Goal: Browse casually

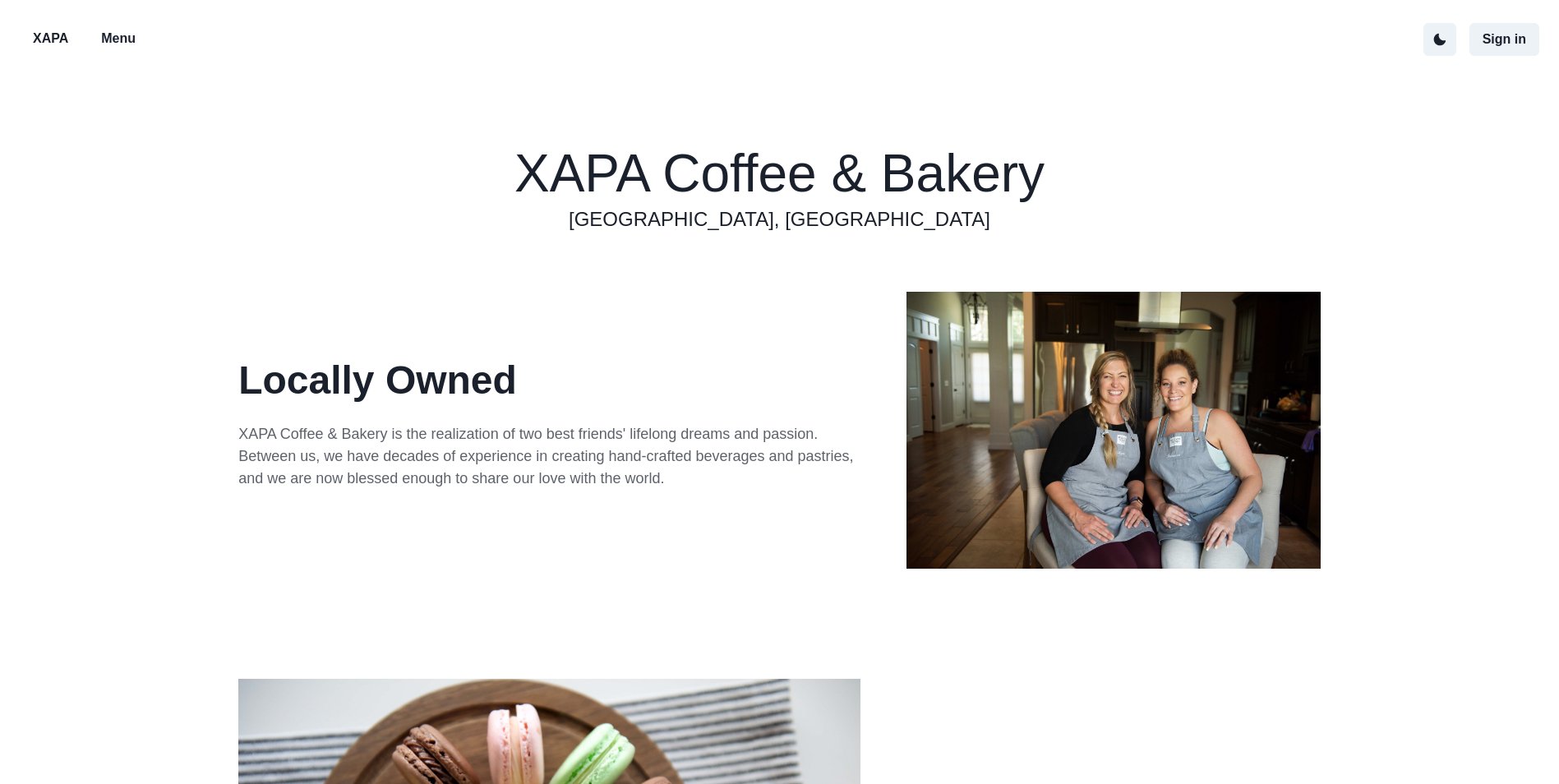
click at [119, 40] on p "Menu" at bounding box center [119, 39] width 35 height 20
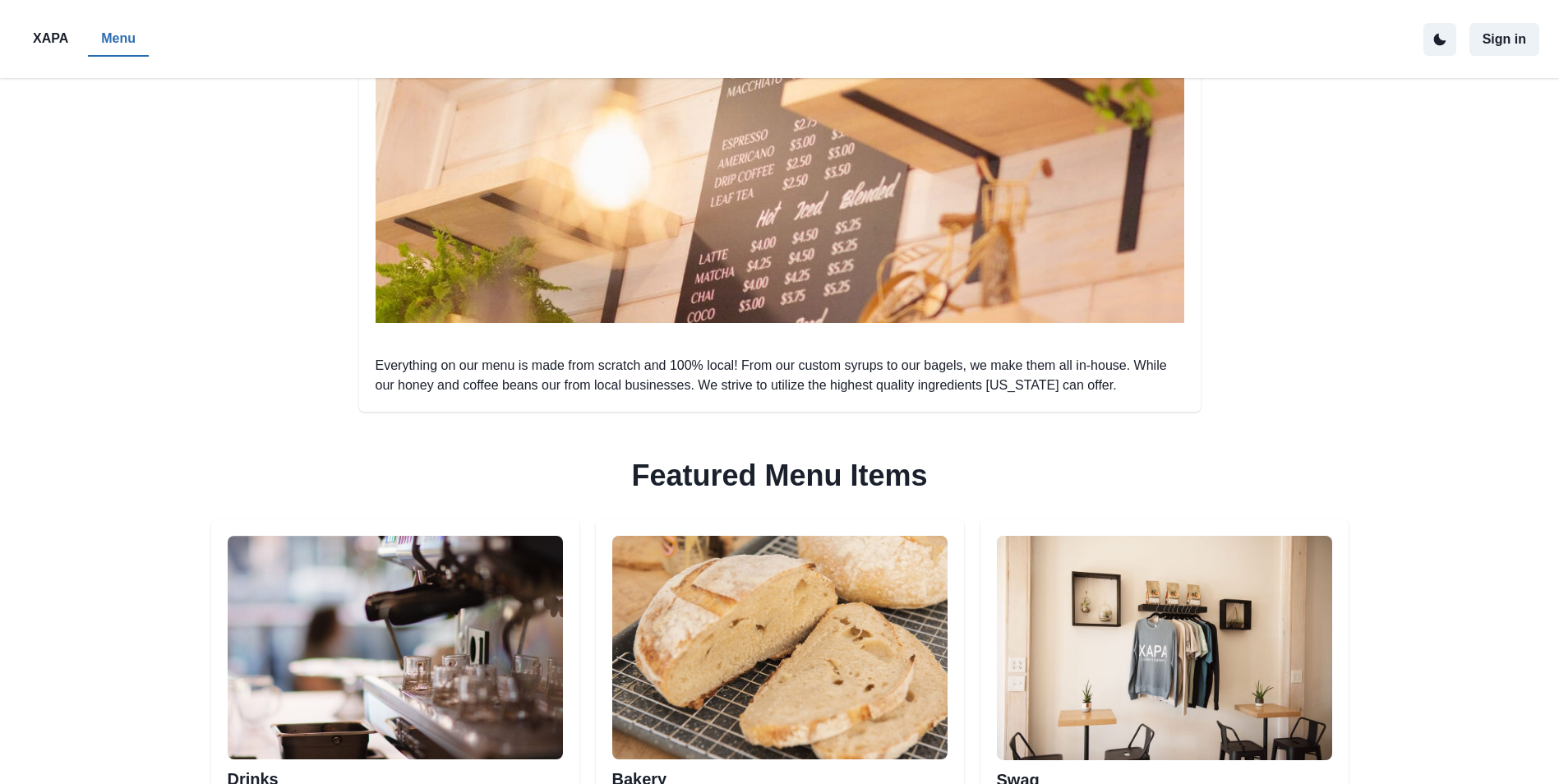
scroll to position [575, 0]
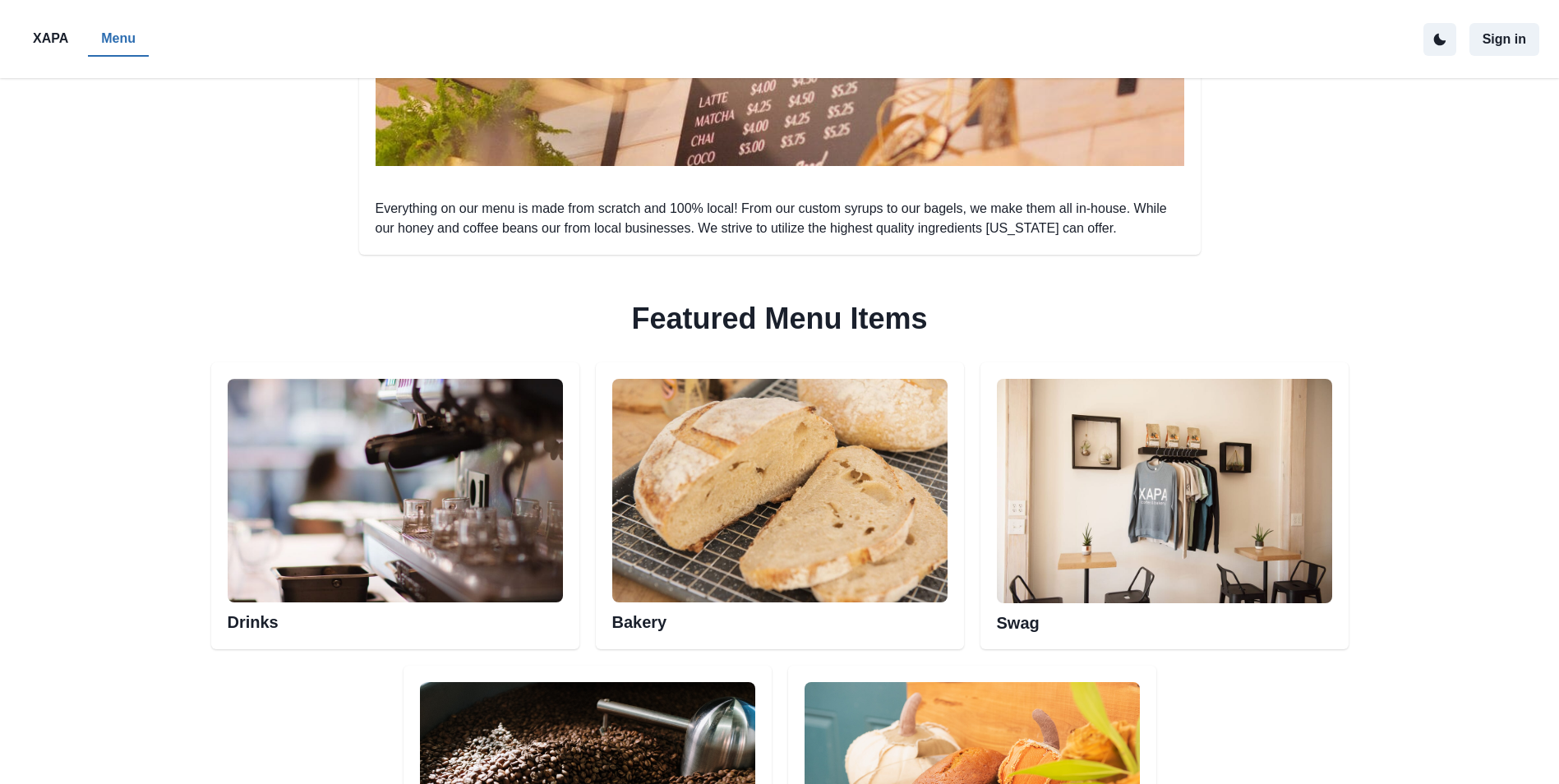
click at [446, 594] on img at bounding box center [394, 490] width 335 height 223
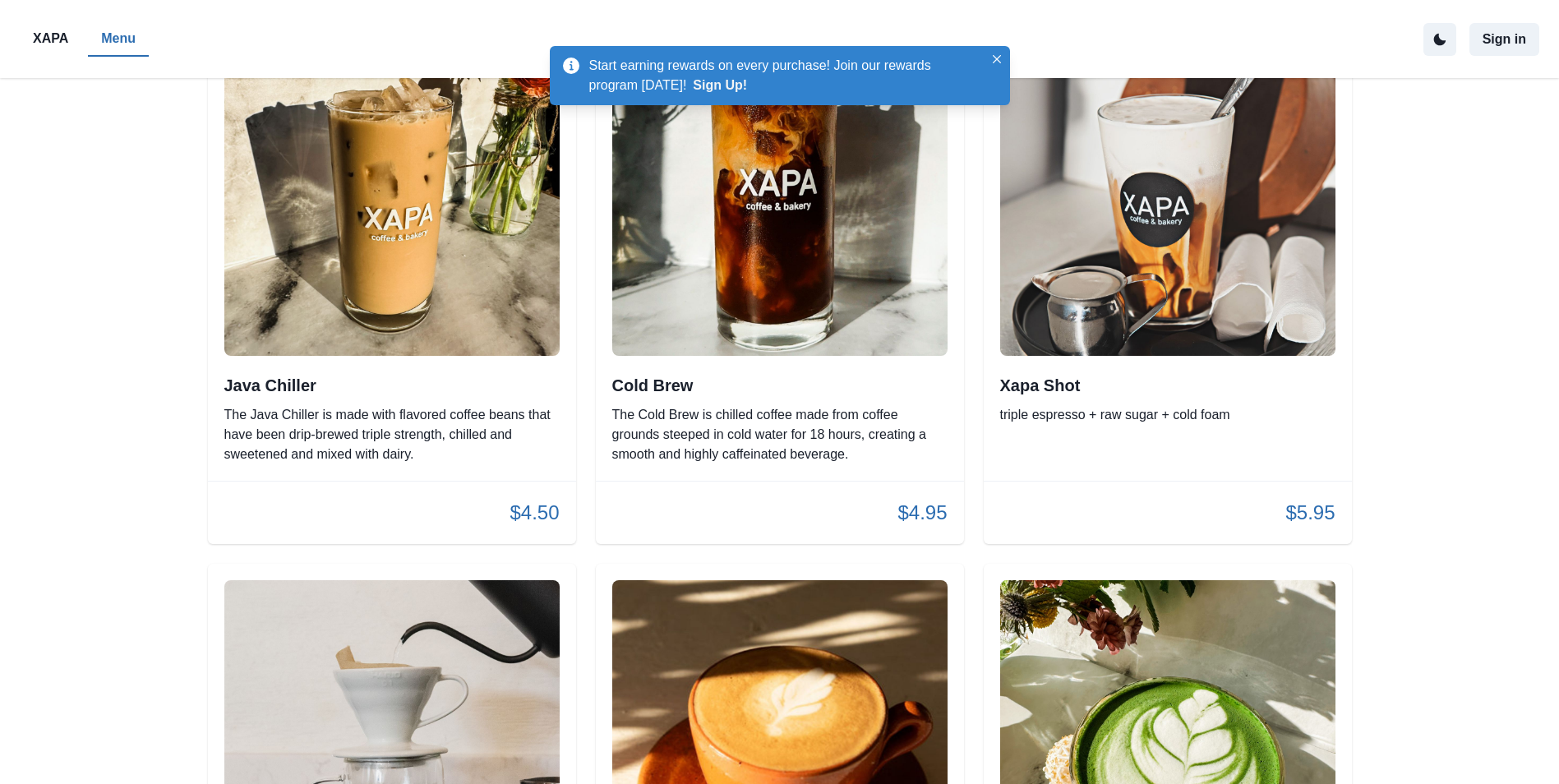
scroll to position [2465, 0]
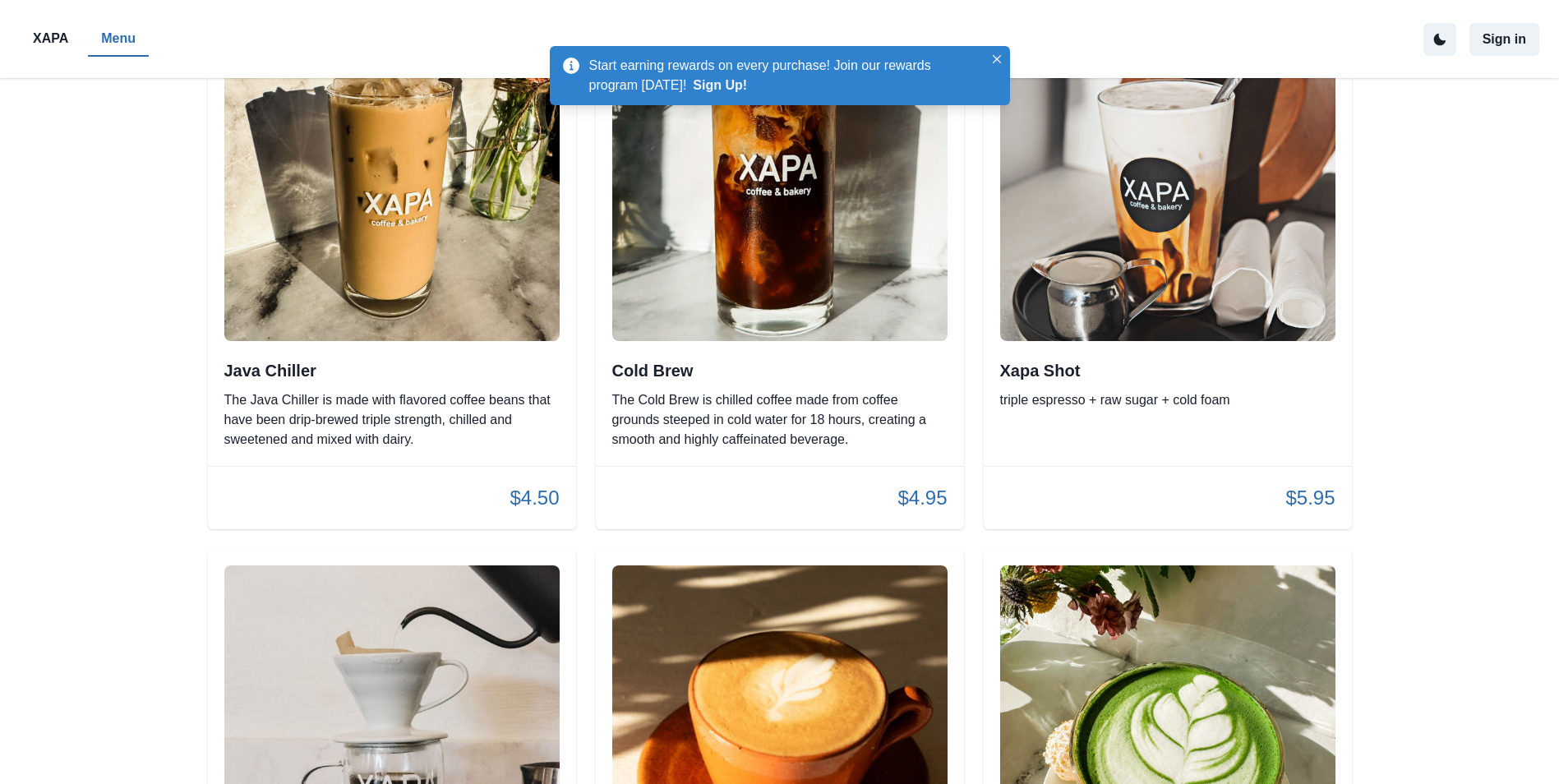
click at [386, 390] on p "The Java Chiller is made with flavored coffee beans that have been drip-brewed …" at bounding box center [391, 420] width 335 height 59
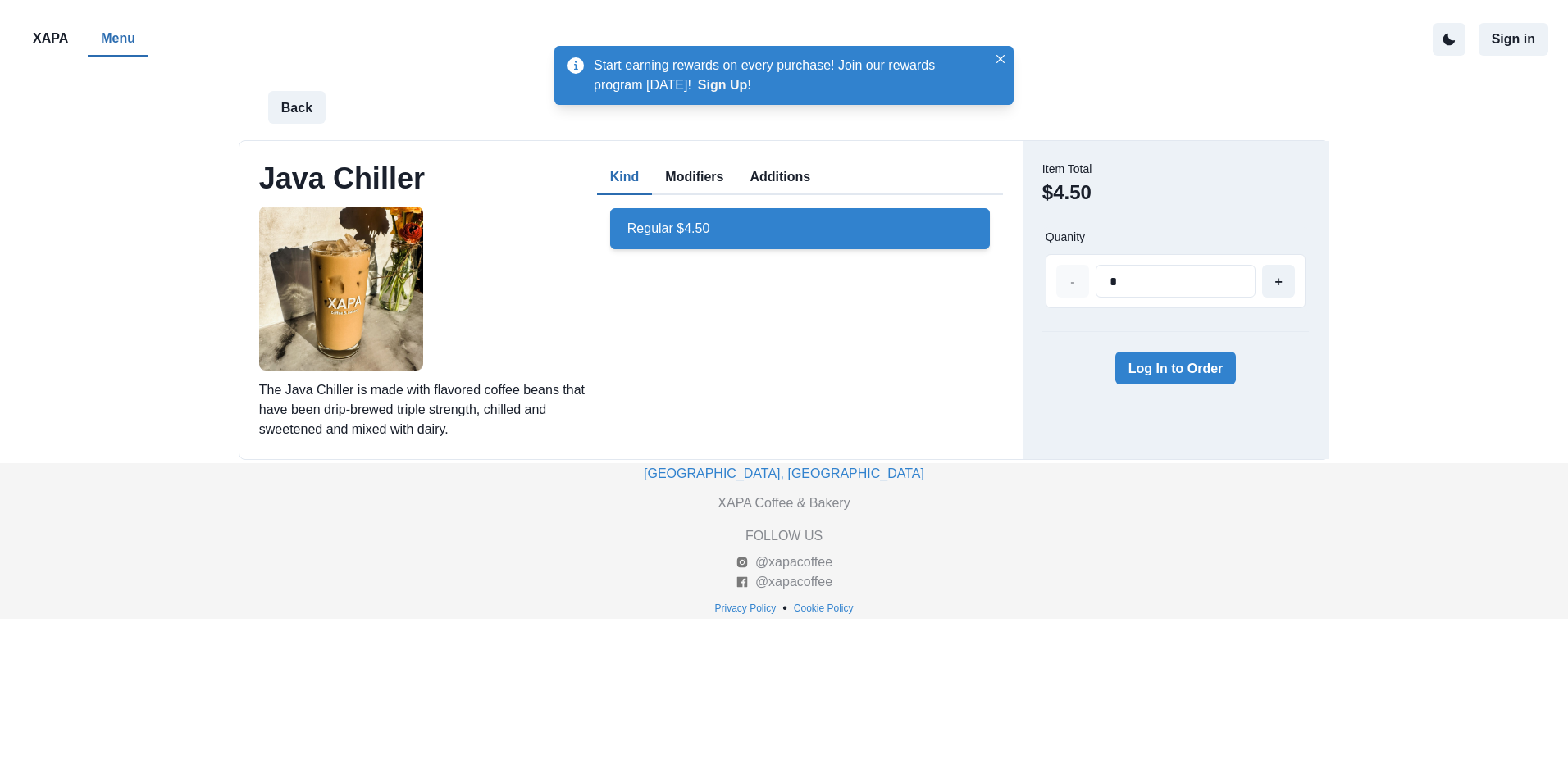
click at [783, 179] on button "Additions" at bounding box center [780, 178] width 87 height 34
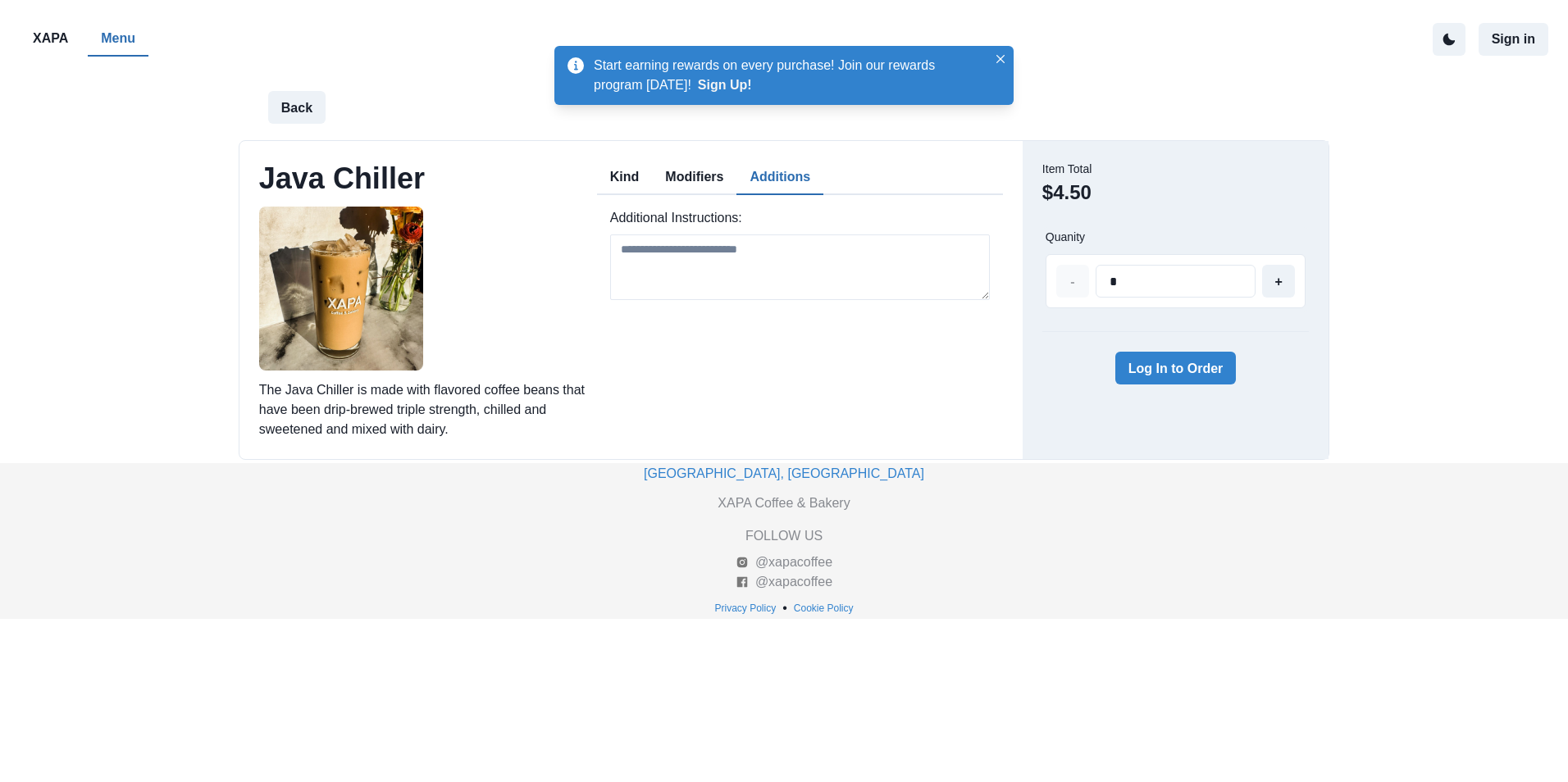
click at [698, 183] on button "Modifiers" at bounding box center [694, 178] width 85 height 34
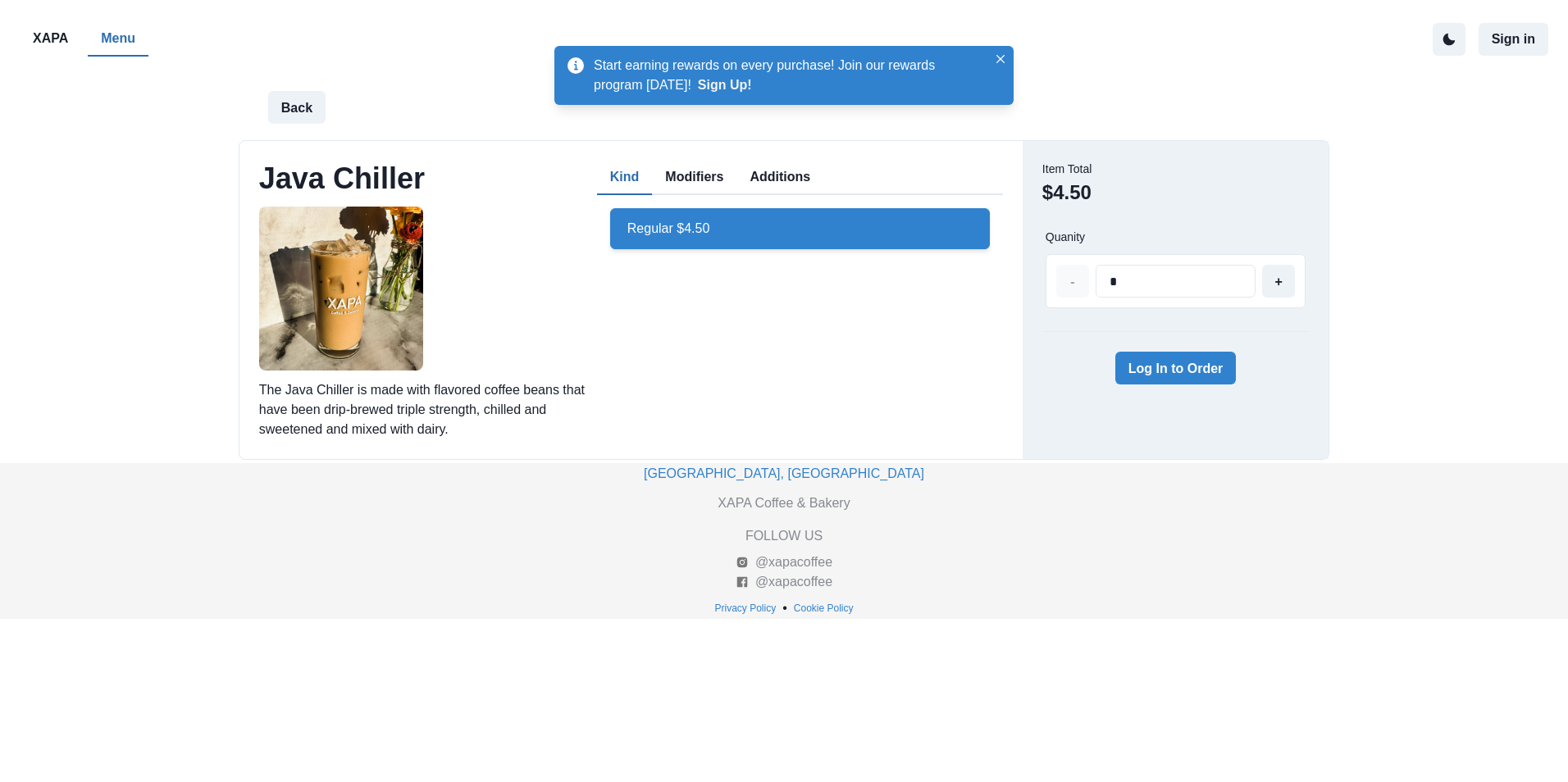
click at [616, 176] on button "Kind" at bounding box center [625, 178] width 56 height 34
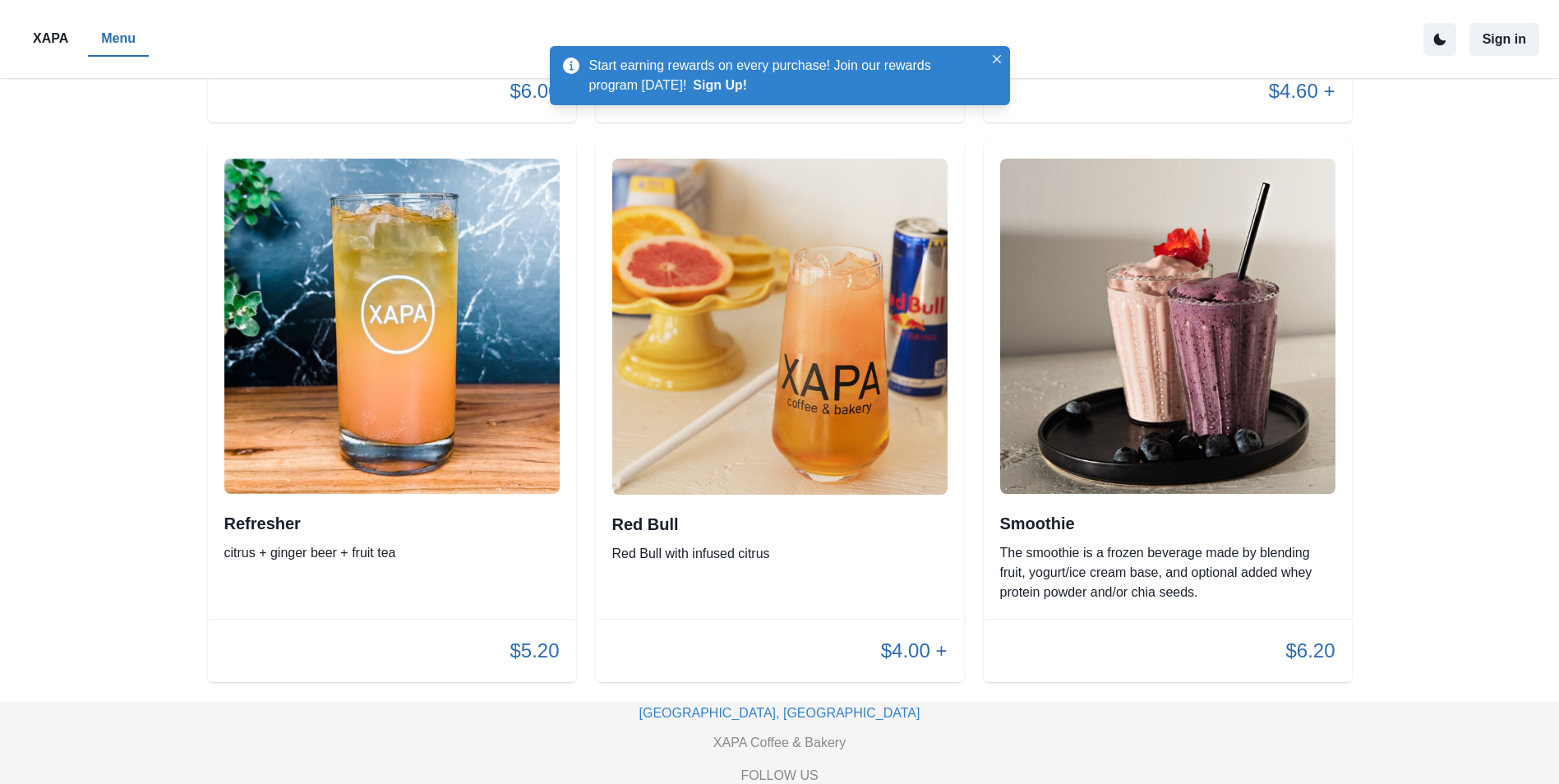
scroll to position [3506, 0]
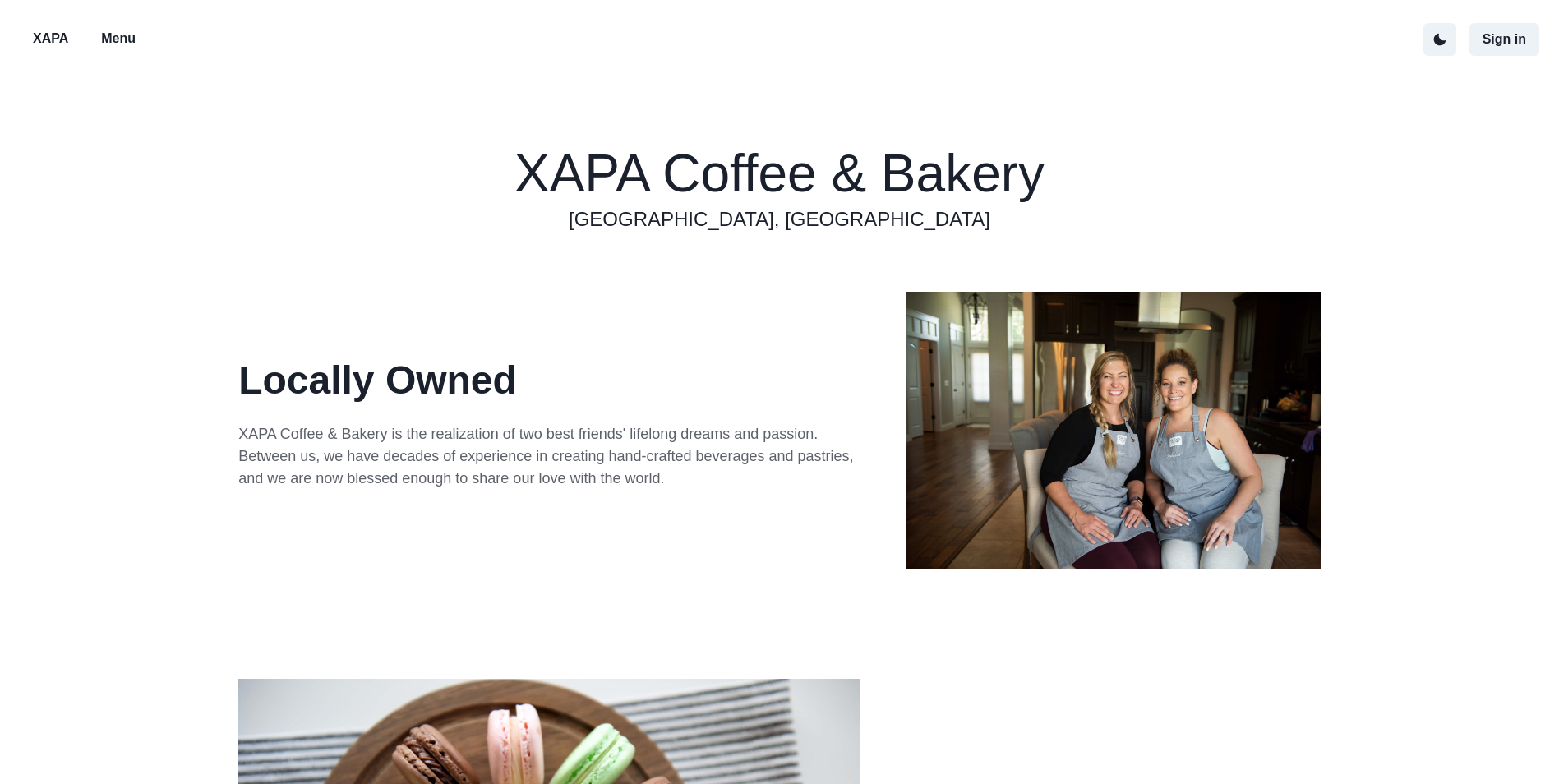
click at [117, 45] on p "Menu" at bounding box center [119, 39] width 35 height 20
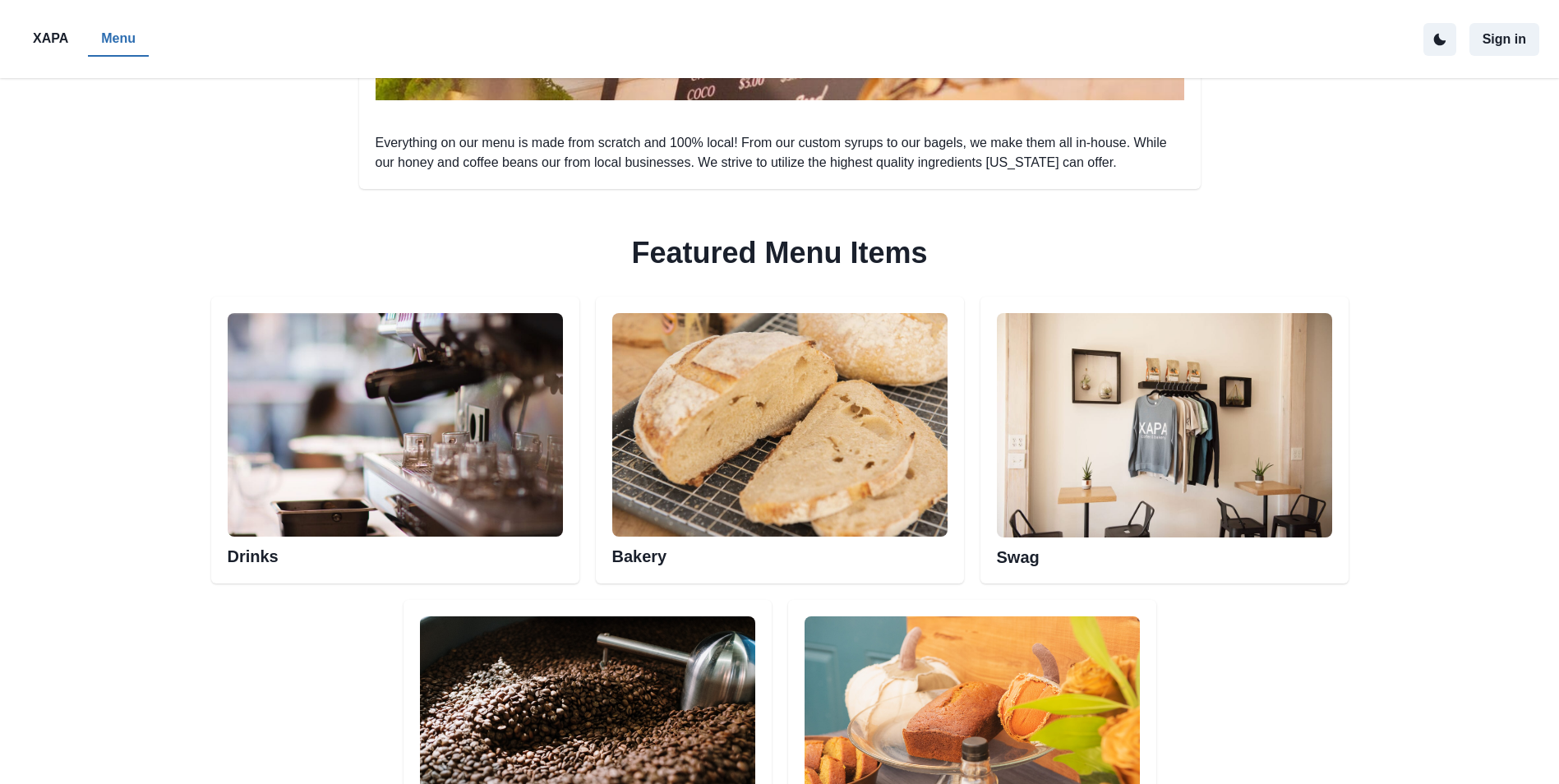
scroll to position [657, 0]
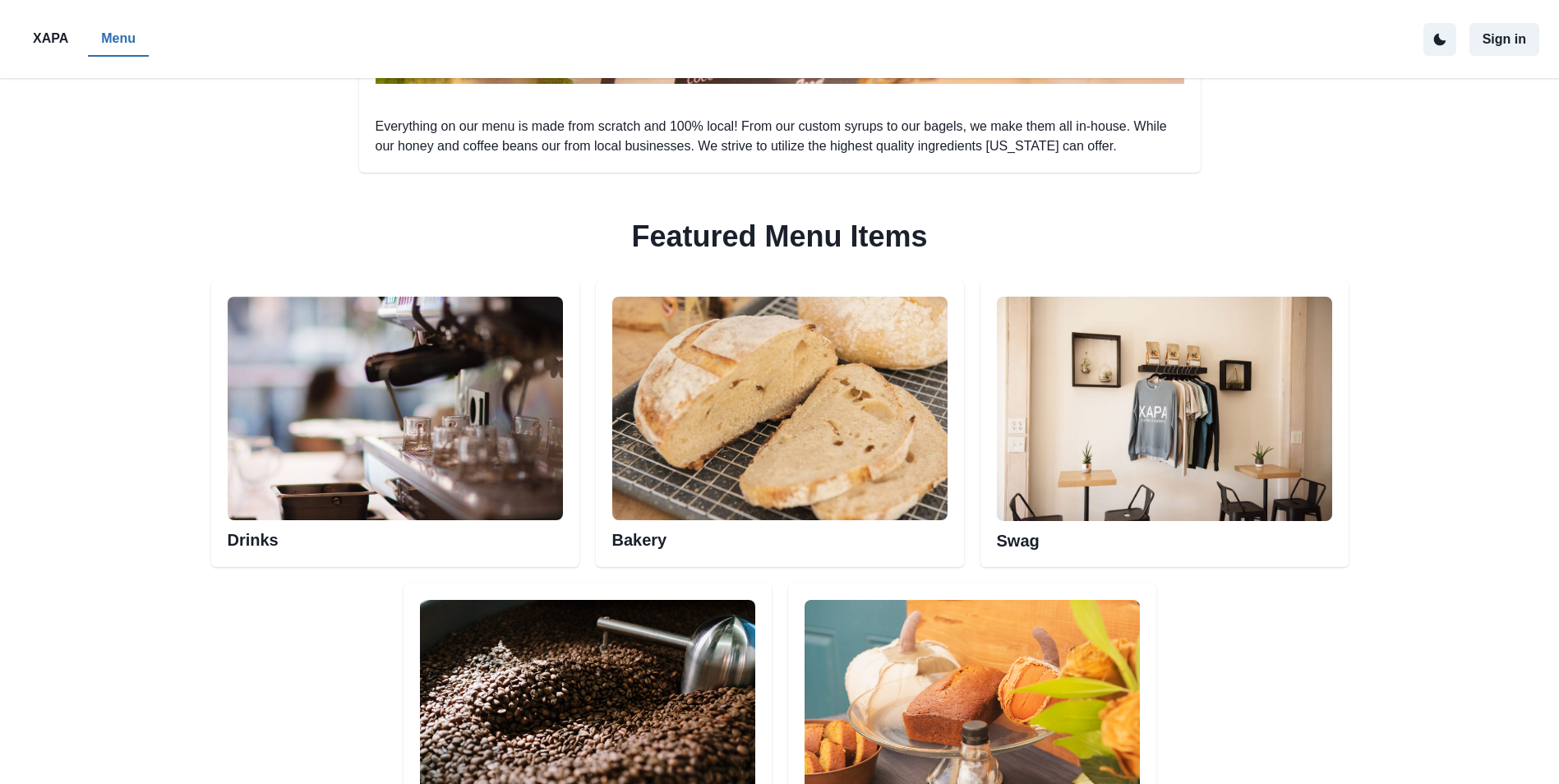
click at [690, 492] on img at bounding box center [779, 408] width 335 height 223
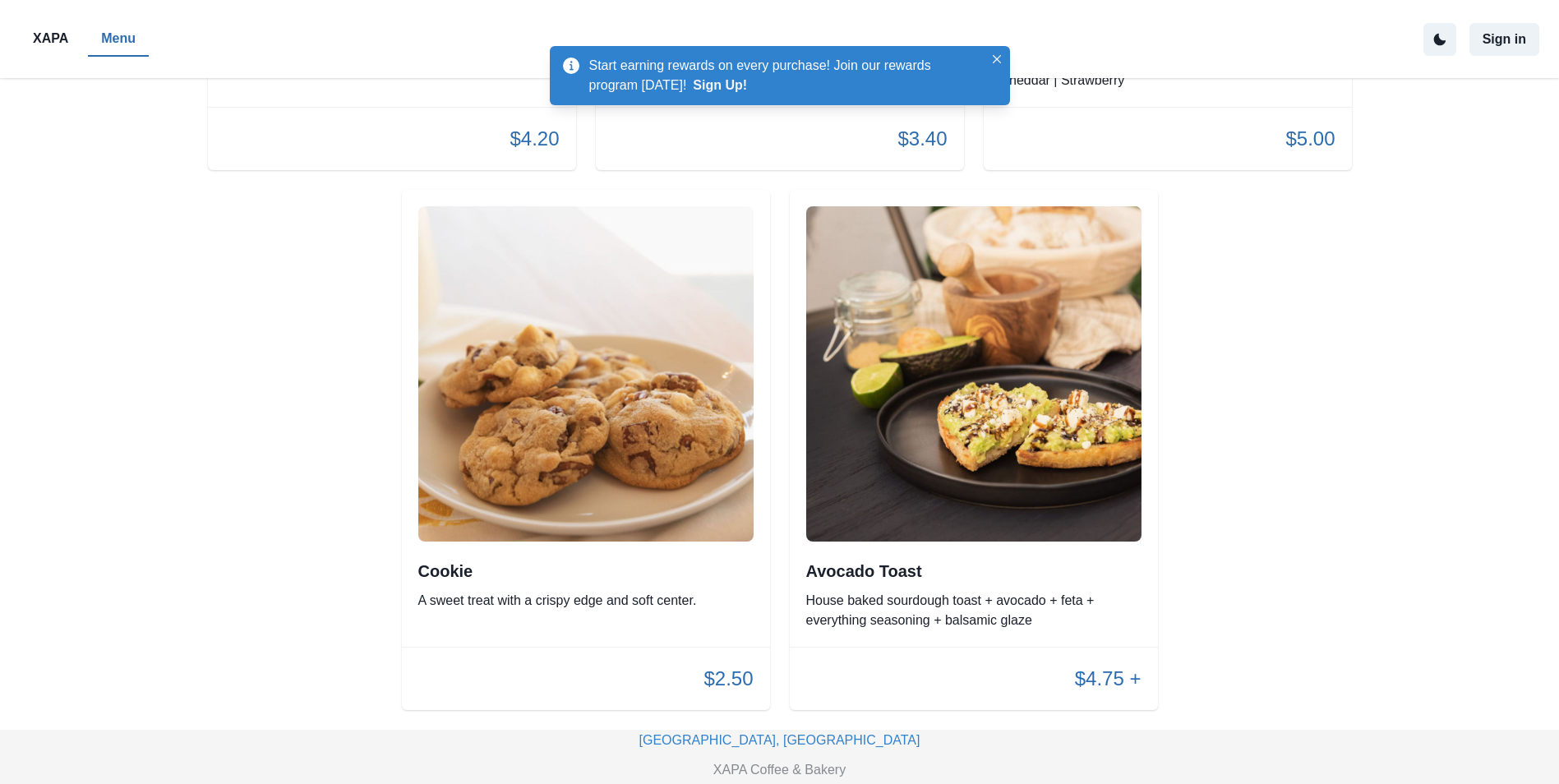
scroll to position [3287, 0]
